Goal: Find specific page/section: Find specific page/section

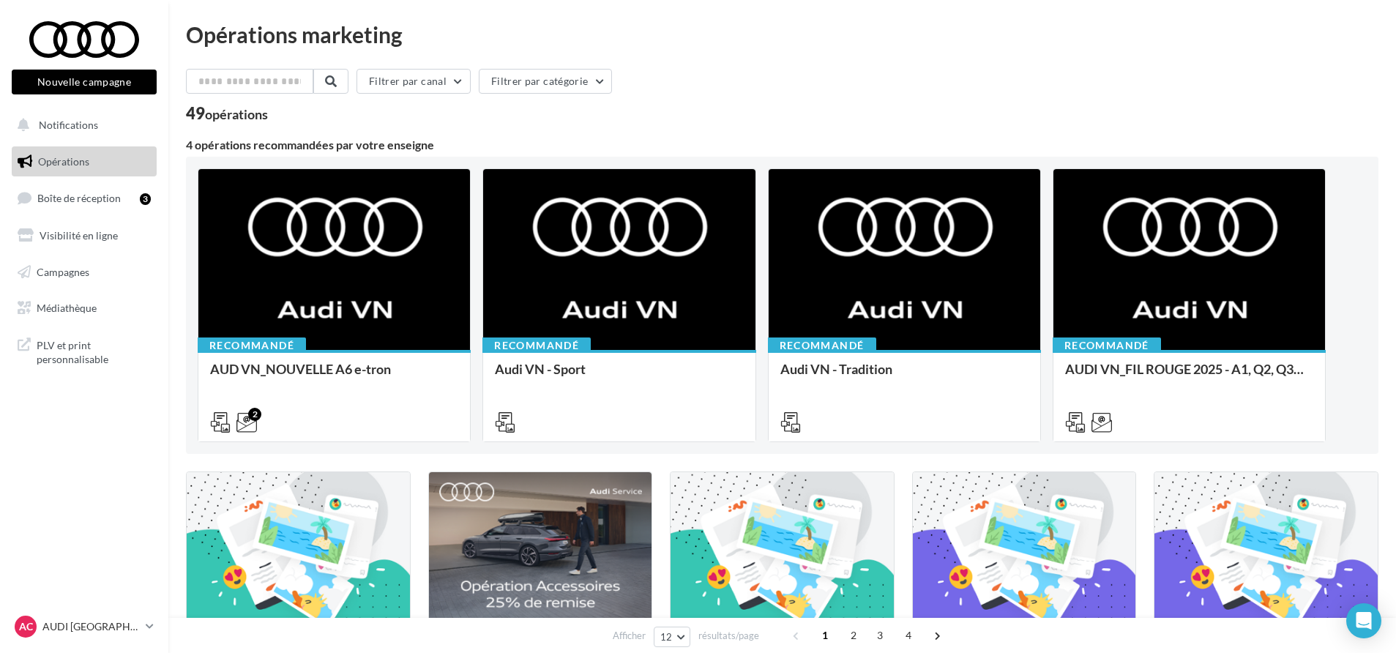
click at [350, 39] on div "Opérations marketing" at bounding box center [782, 34] width 1193 height 22
drag, startPoint x: 350, startPoint y: 39, endPoint x: 540, endPoint y: 43, distance: 189.7
click at [540, 43] on div "Opérations marketing" at bounding box center [782, 34] width 1193 height 22
click at [577, 45] on div "Opérations marketing" at bounding box center [782, 34] width 1193 height 22
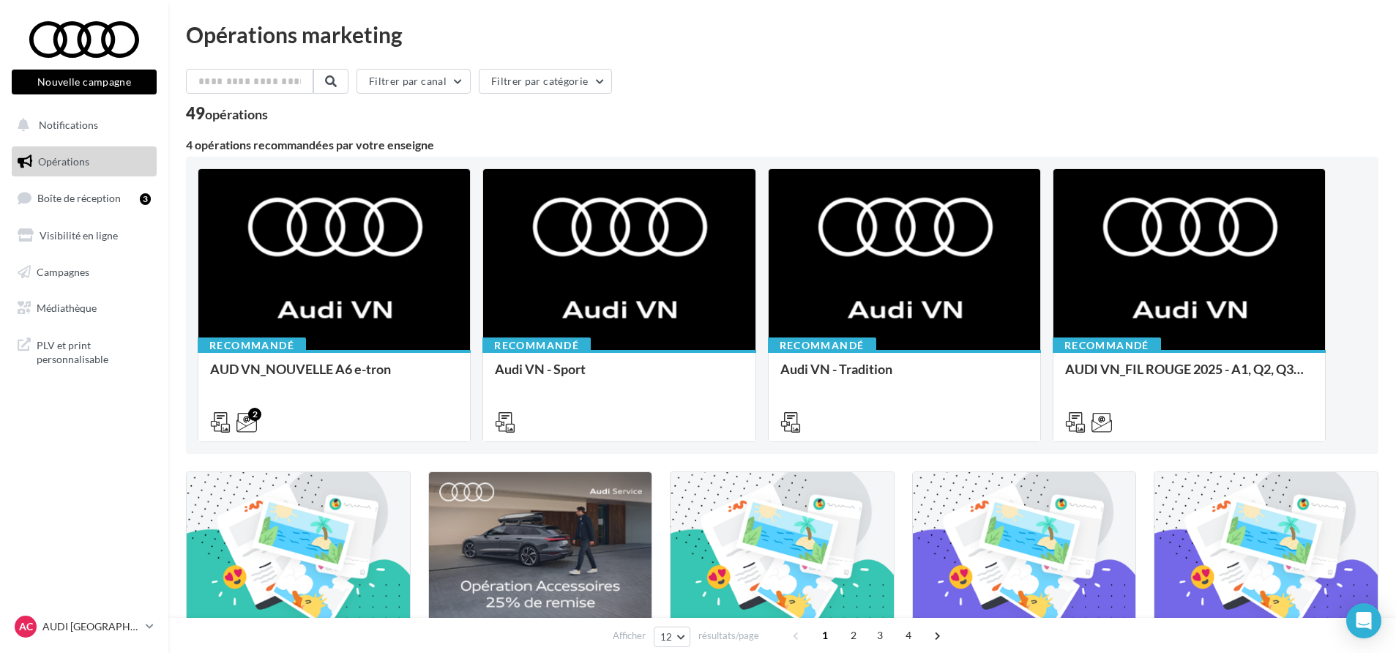
click at [842, 89] on div "Filtrer par canal Filtrer par catégorie" at bounding box center [782, 84] width 1193 height 31
click at [740, 81] on div "Filtrer par canal Filtrer par catégorie" at bounding box center [782, 84] width 1193 height 31
click at [797, 69] on div "Filtrer par canal Filtrer par catégorie" at bounding box center [782, 84] width 1193 height 31
click at [747, 89] on div "Filtrer par canal Filtrer par catégorie" at bounding box center [782, 84] width 1193 height 31
